Goal: Task Accomplishment & Management: Use online tool/utility

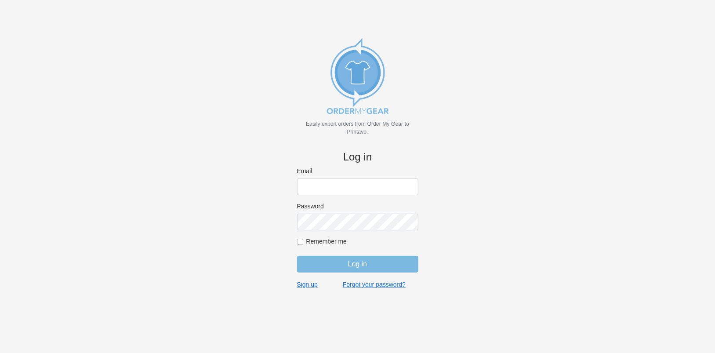
type input "[EMAIL_ADDRESS][DOMAIN_NAME]"
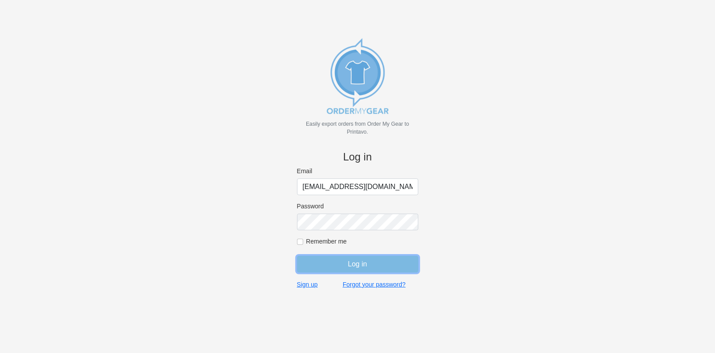
click at [354, 266] on input "Log in" at bounding box center [357, 264] width 121 height 17
click at [300, 243] on input "Remember me" at bounding box center [300, 242] width 6 height 6
checkbox input "true"
click at [335, 266] on input "Log in" at bounding box center [357, 264] width 121 height 17
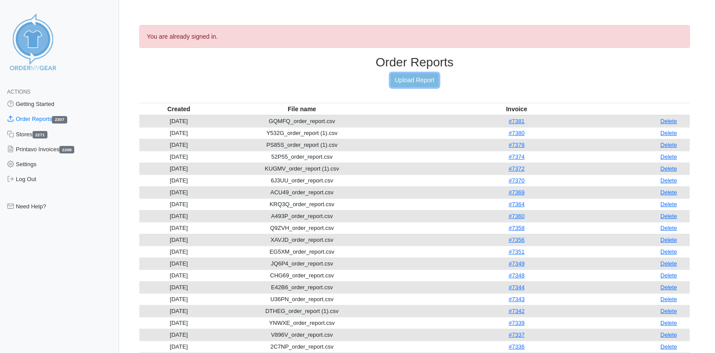
click at [408, 78] on link "Upload Report" at bounding box center [413, 80] width 47 height 14
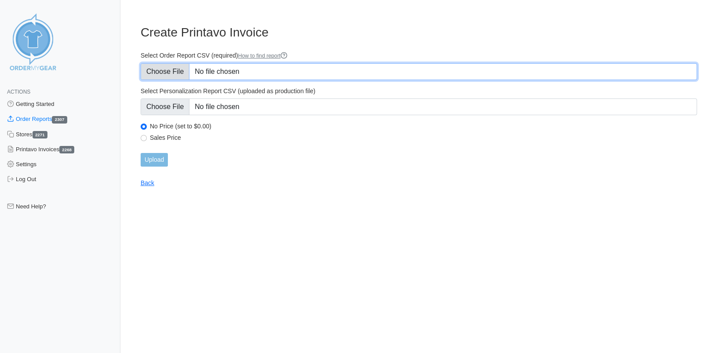
click at [163, 70] on input "Select Order Report CSV (required) How to find report" at bounding box center [419, 71] width 556 height 17
